Goal: Find specific page/section: Find specific page/section

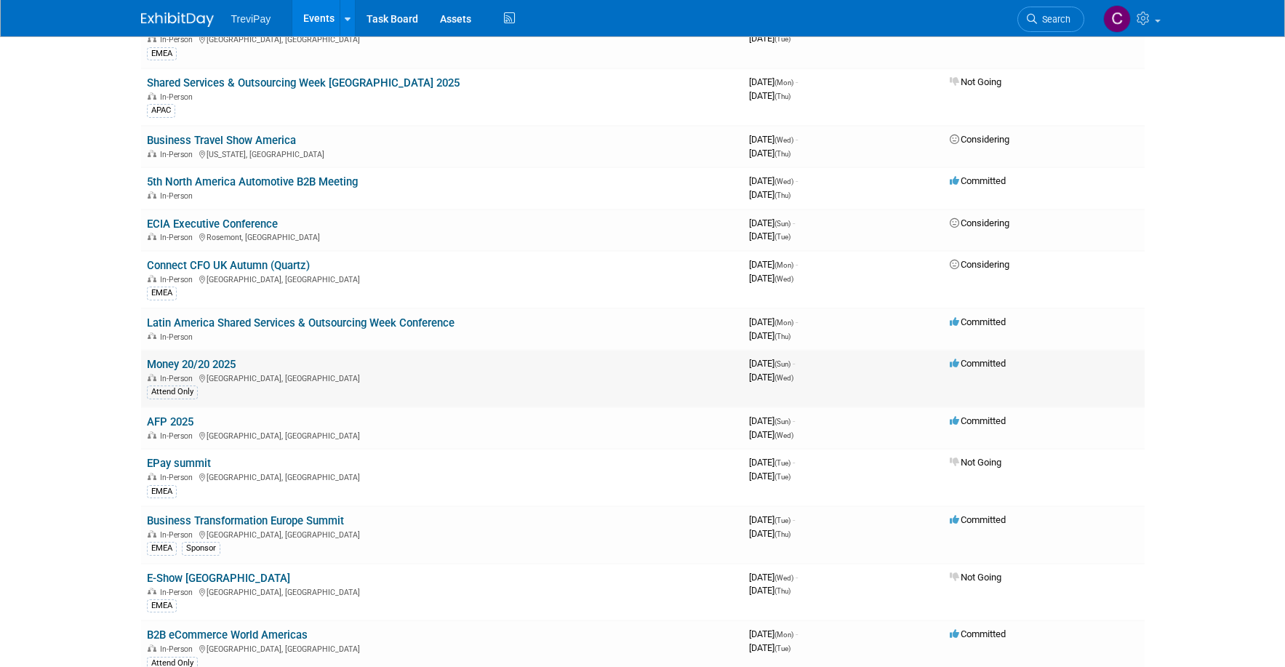
scroll to position [364, 0]
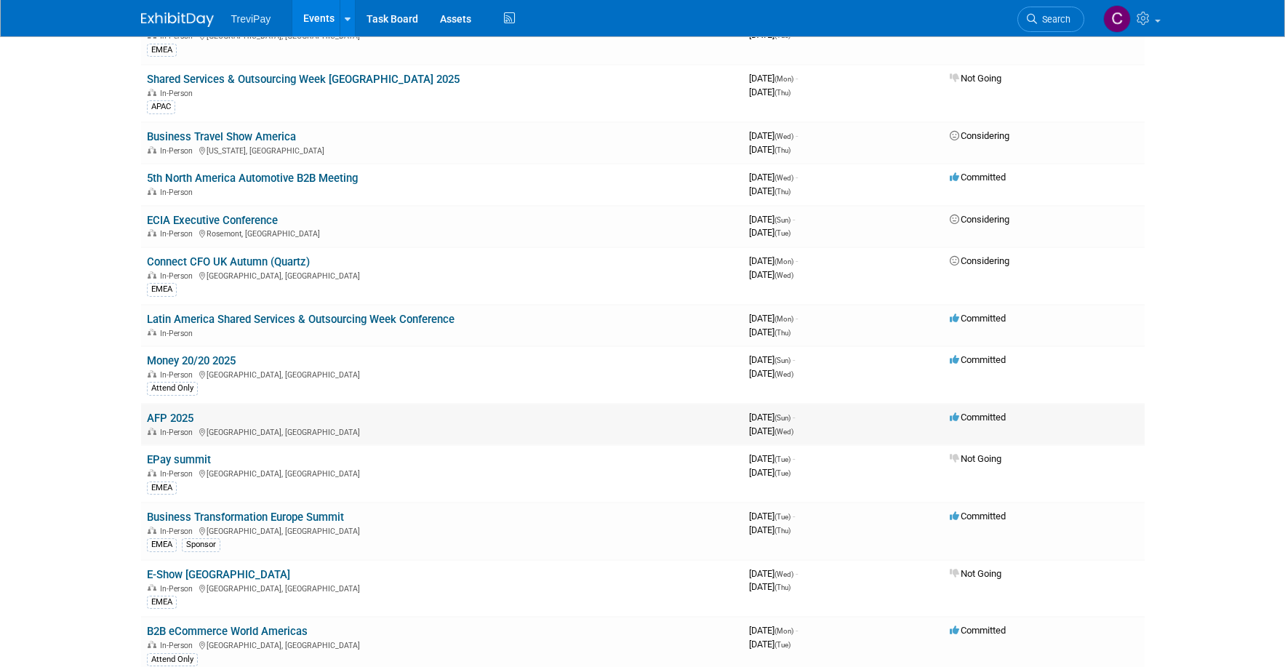
click at [168, 417] on link "AFP 2025" at bounding box center [170, 418] width 47 height 13
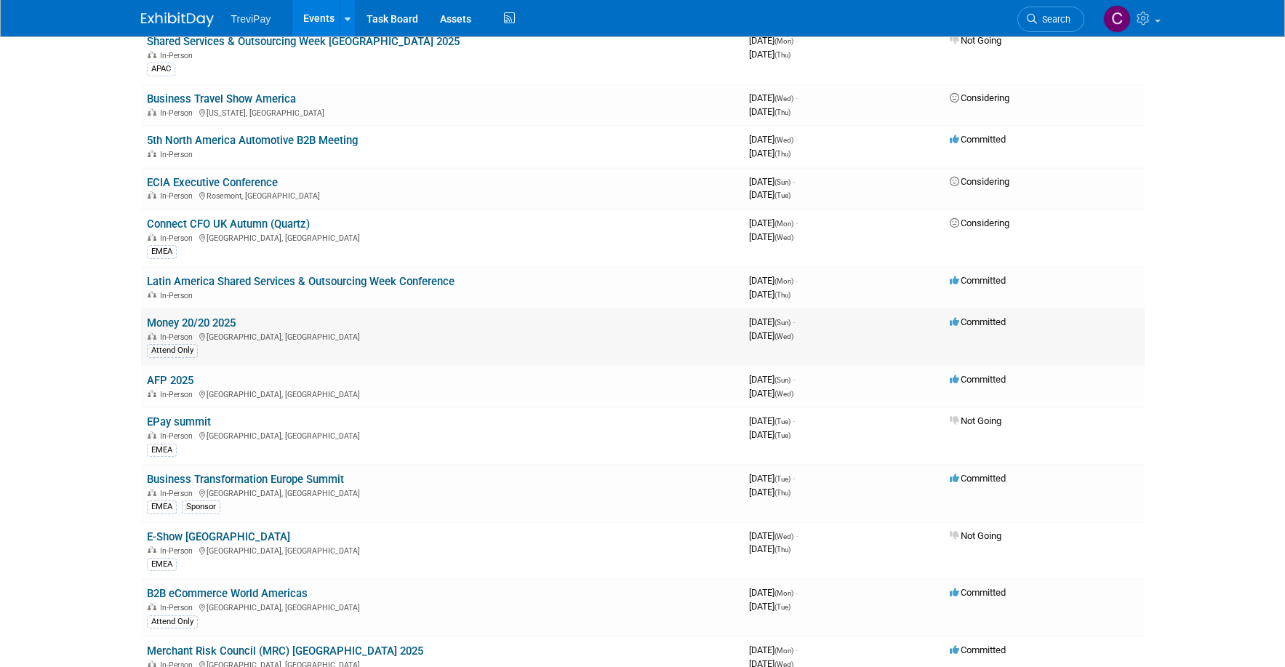
scroll to position [509, 0]
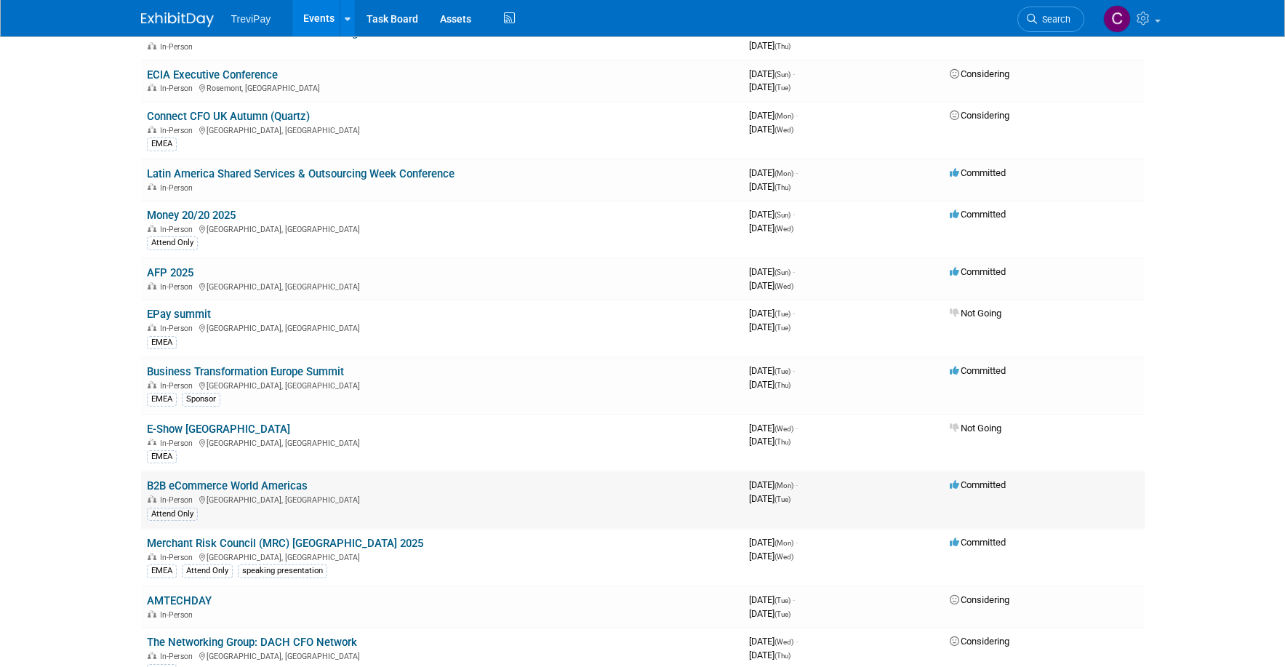
click at [294, 481] on link "B2B eCommerce World Americas" at bounding box center [227, 485] width 161 height 13
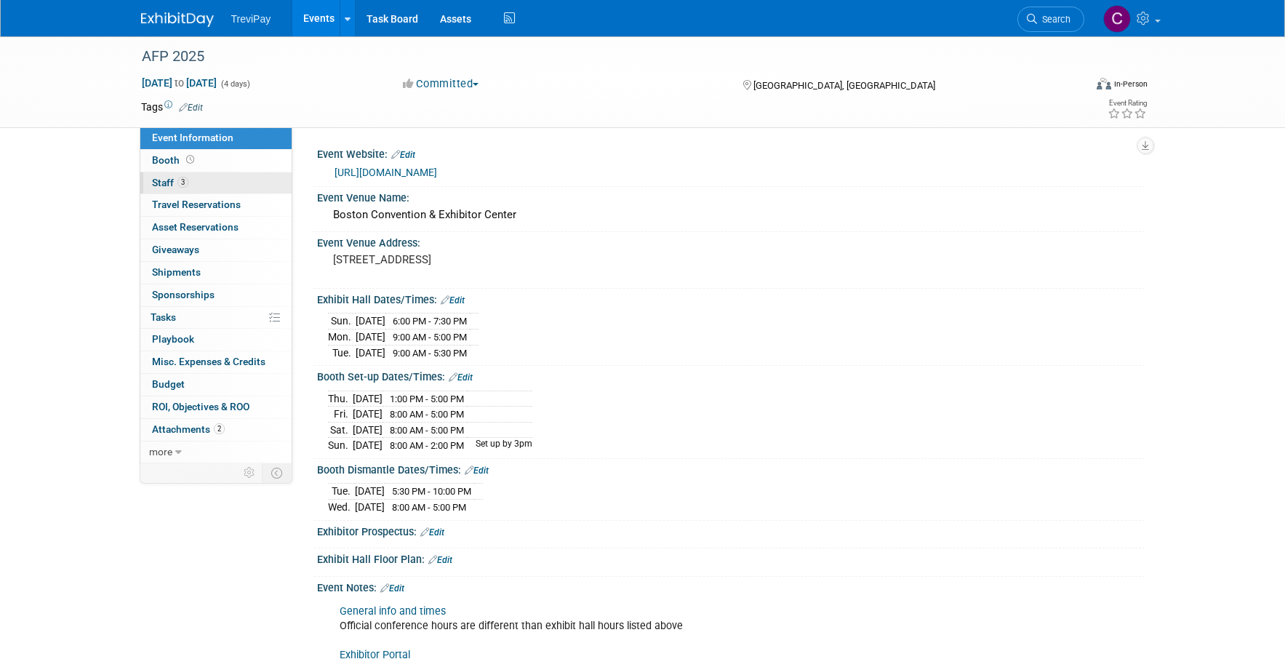
click at [204, 183] on link "3 Staff 3" at bounding box center [215, 183] width 151 height 22
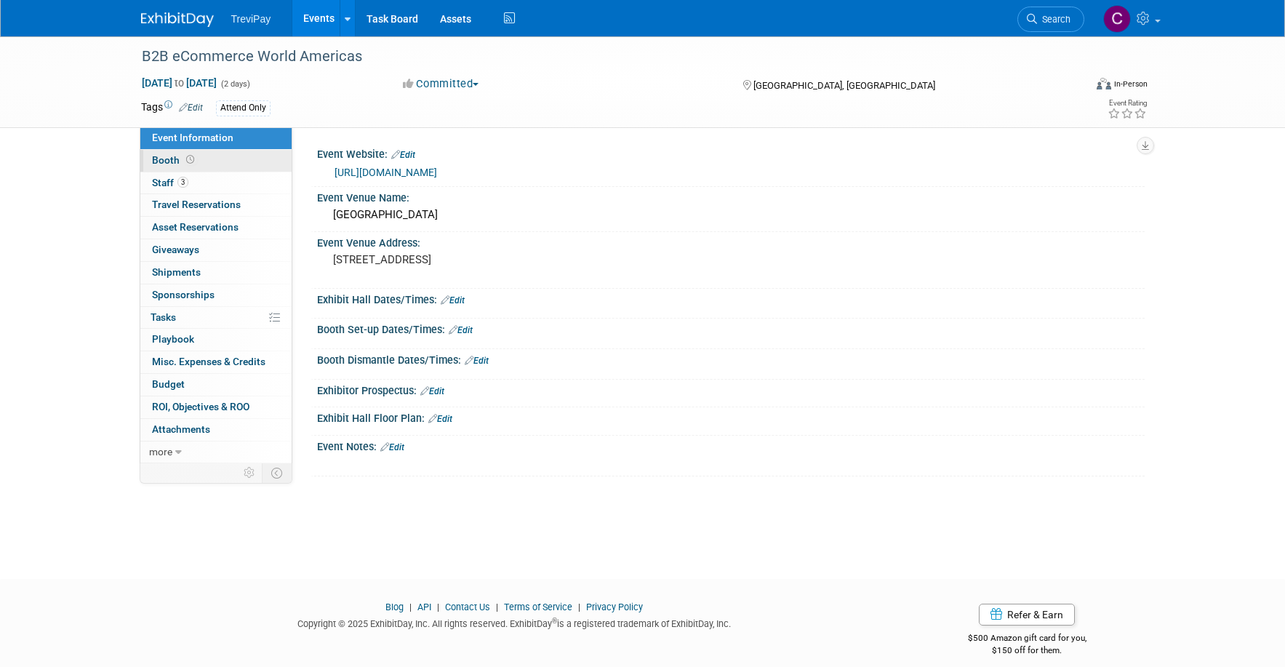
click at [229, 164] on link "Booth" at bounding box center [215, 161] width 151 height 22
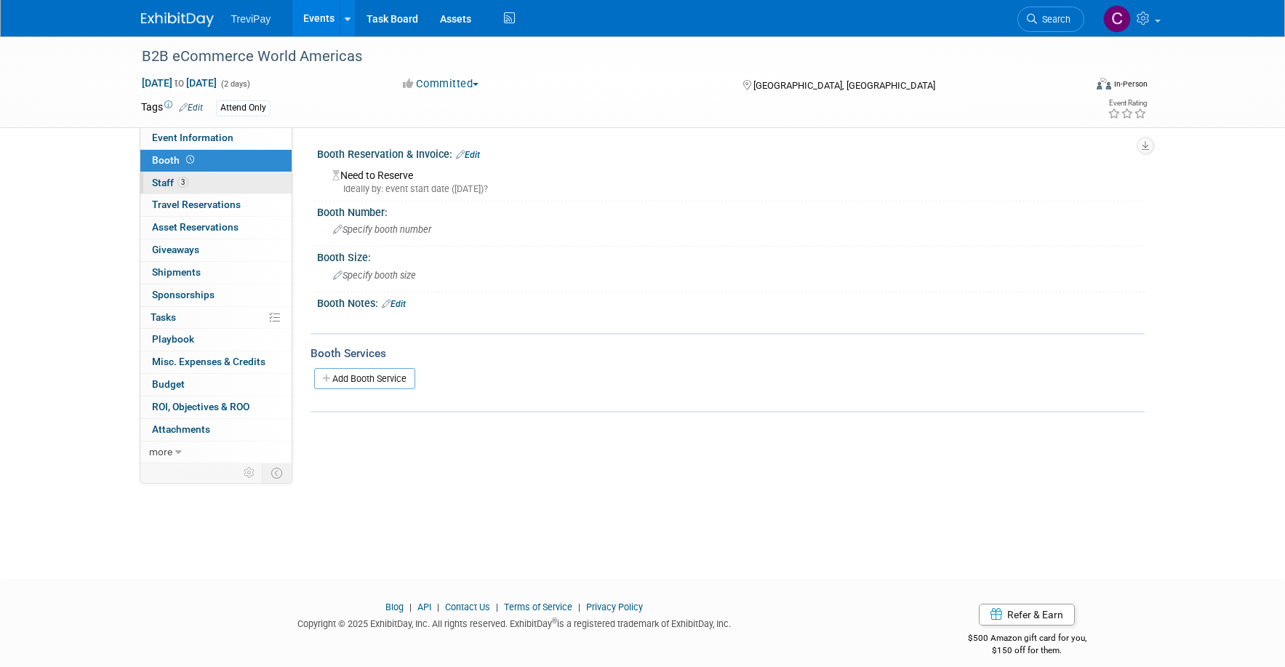
click at [230, 178] on link "3 Staff 3" at bounding box center [215, 183] width 151 height 22
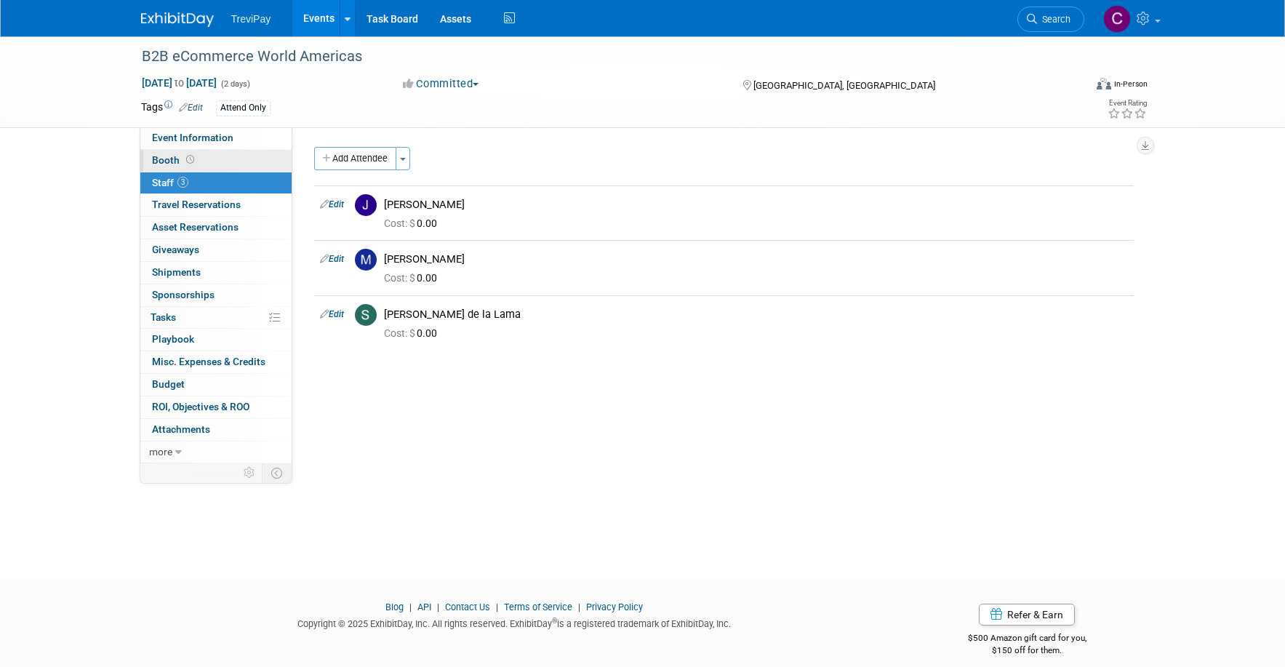
click at [240, 150] on link "Booth" at bounding box center [215, 161] width 151 height 22
